Goal: Check status

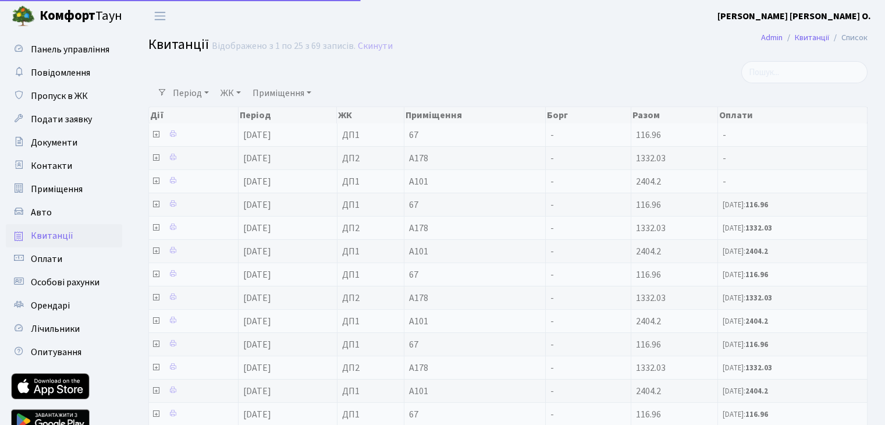
select select "25"
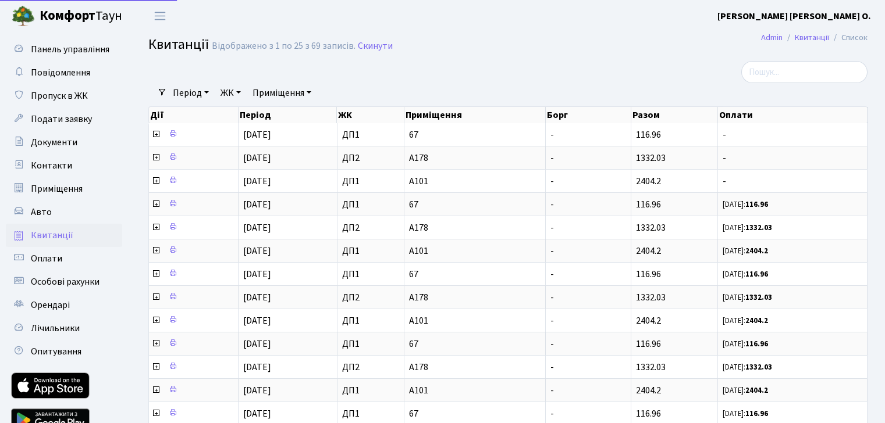
select select "25"
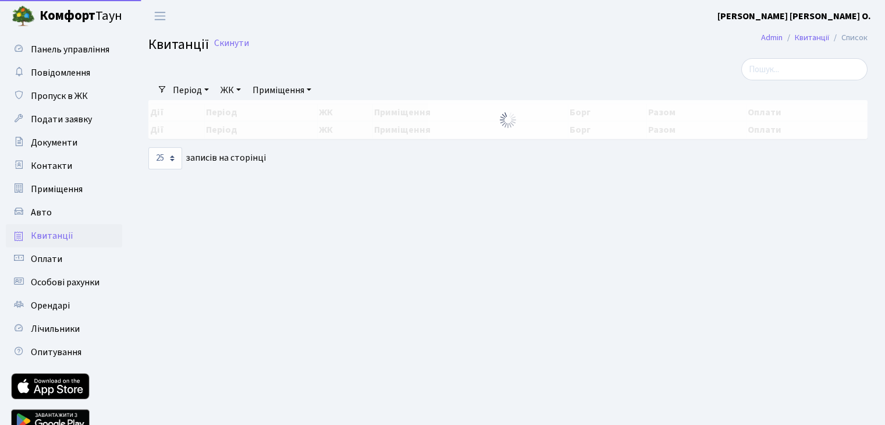
select select "25"
